Goal: Transaction & Acquisition: Purchase product/service

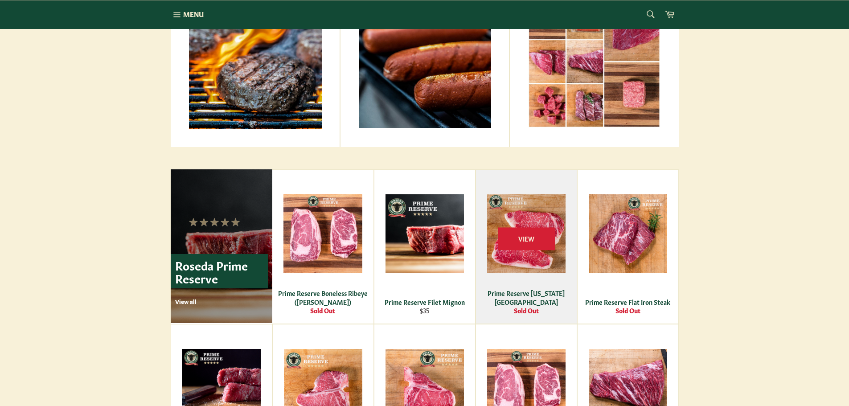
scroll to position [208, 0]
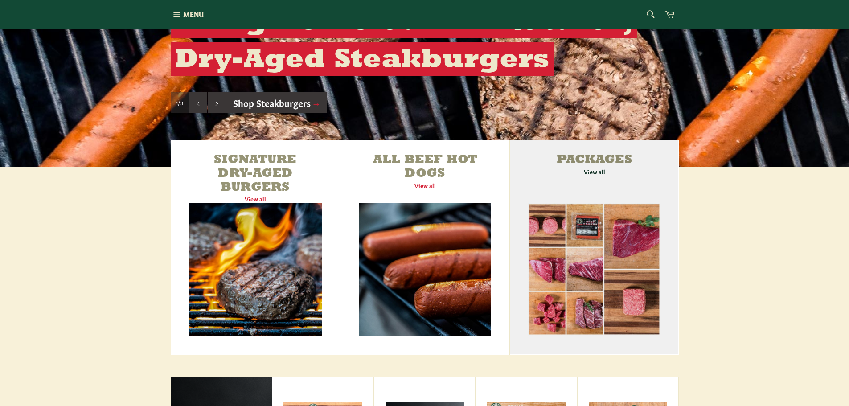
click at [598, 171] on link "Packages View all" at bounding box center [594, 247] width 168 height 215
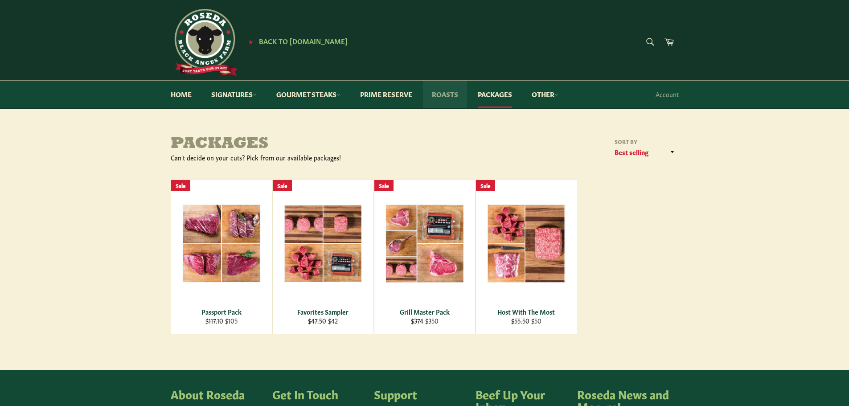
click at [446, 95] on link "Roasts" at bounding box center [445, 94] width 44 height 27
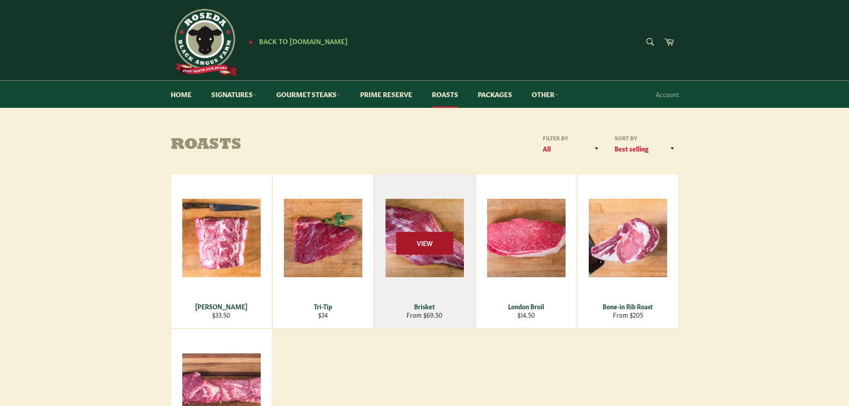
click at [432, 248] on span "View" at bounding box center [424, 243] width 57 height 23
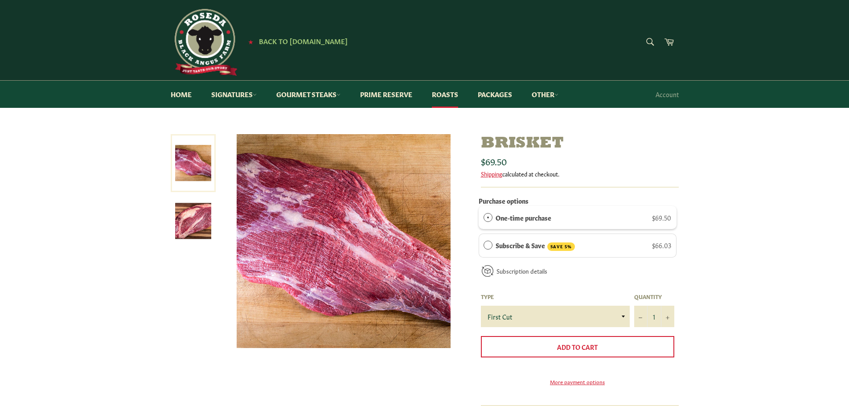
click at [523, 219] on label "One-time purchase" at bounding box center [523, 217] width 56 height 10
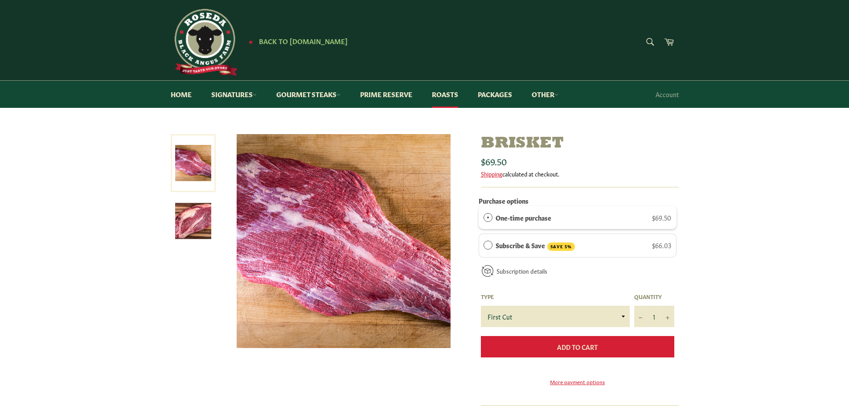
click at [557, 349] on span "Add to Cart" at bounding box center [577, 346] width 41 height 9
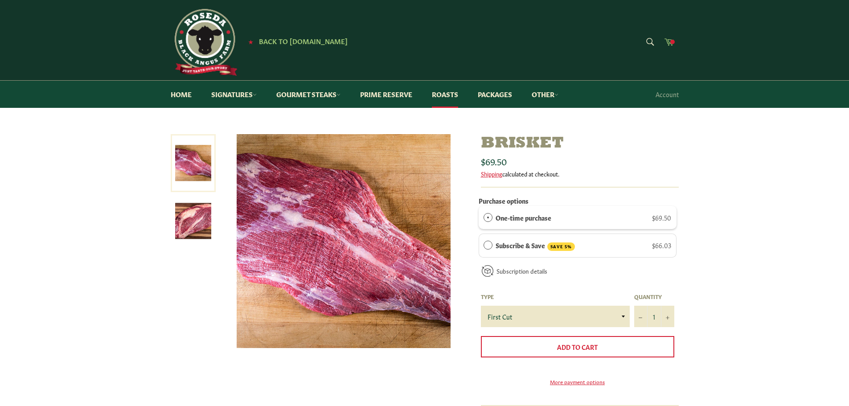
click at [672, 43] on span at bounding box center [672, 42] width 4 height 4
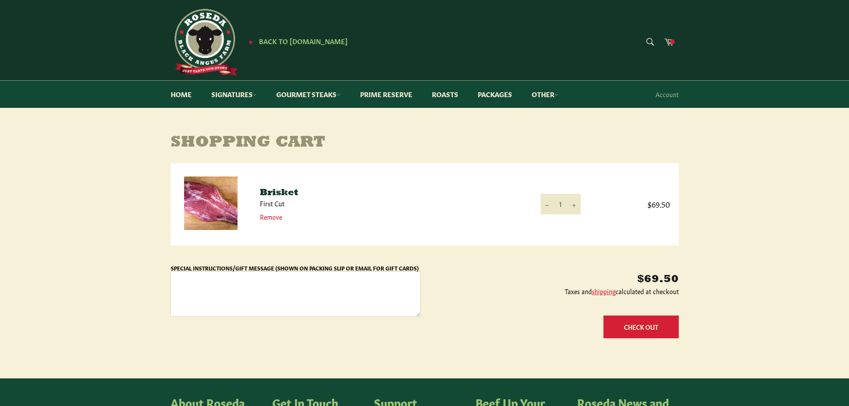
click at [254, 286] on textarea "Special Instructions/Gift Message (Shown on Packing Slip or Email for Gift Card…" at bounding box center [295, 294] width 249 height 45
click at [324, 94] on link "Gourmet Steaks" at bounding box center [308, 94] width 82 height 27
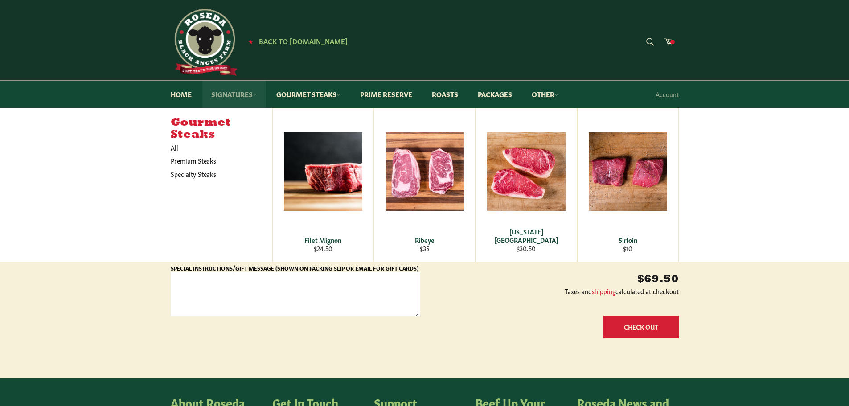
click at [236, 93] on link "Signatures" at bounding box center [233, 94] width 63 height 27
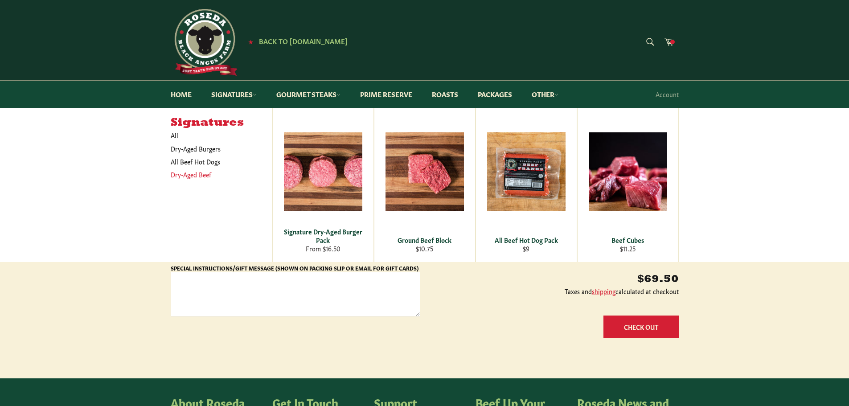
click at [192, 176] on link "Dry-Aged Beef" at bounding box center [214, 174] width 97 height 13
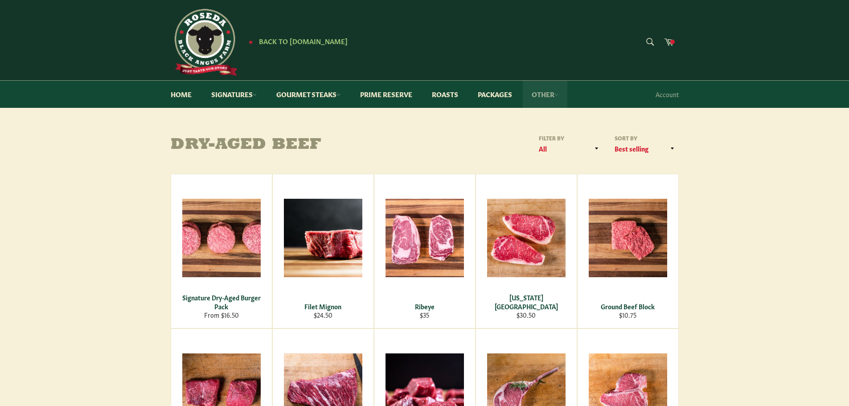
click at [558, 95] on icon at bounding box center [556, 95] width 4 height 4
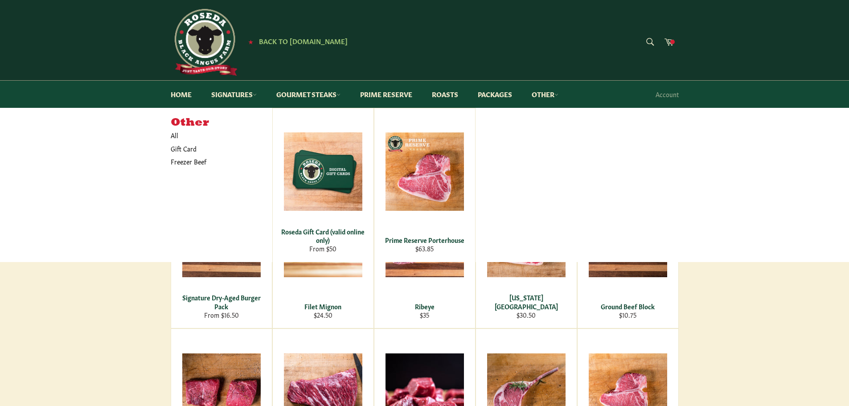
click at [625, 116] on div "Other All Gift Card Freezer Beef Roseda Gift Card (valid online only) From $50 …" at bounding box center [425, 185] width 508 height 154
